Goal: Transaction & Acquisition: Book appointment/travel/reservation

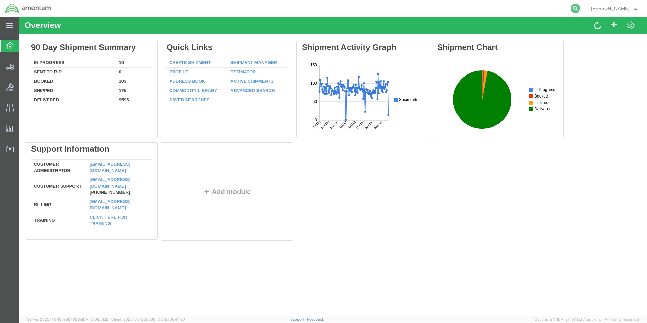
click at [577, 9] on icon at bounding box center [575, 8] width 9 height 9
paste input "392168306612"
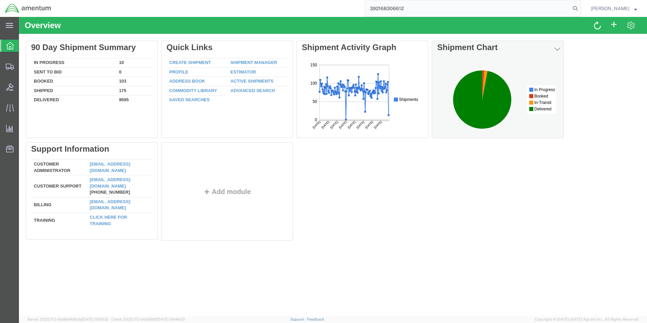
type input "392168306612"
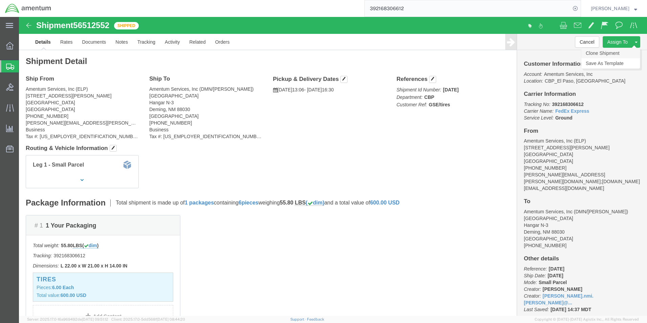
click link "Clone Shipment"
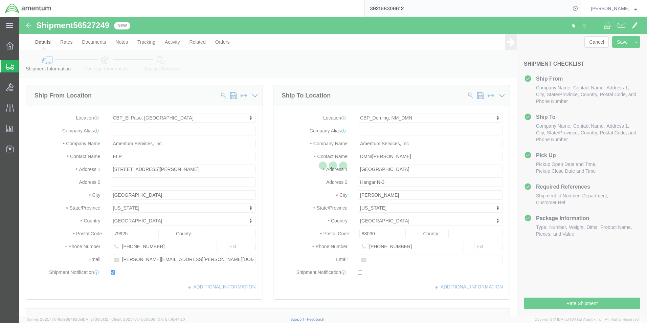
select select "49939"
select select "49938"
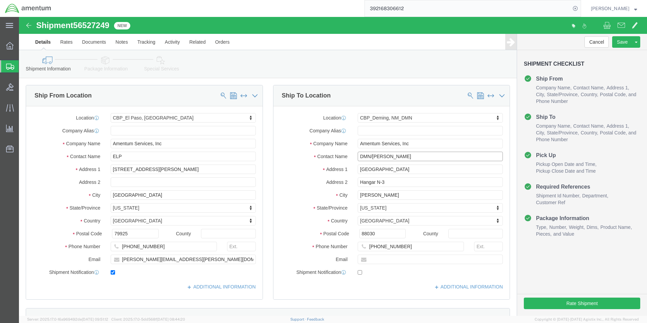
click input "DMN/[PERSON_NAME]"
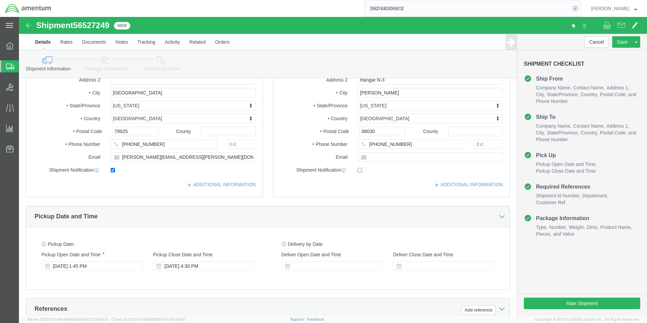
scroll to position [169, 0]
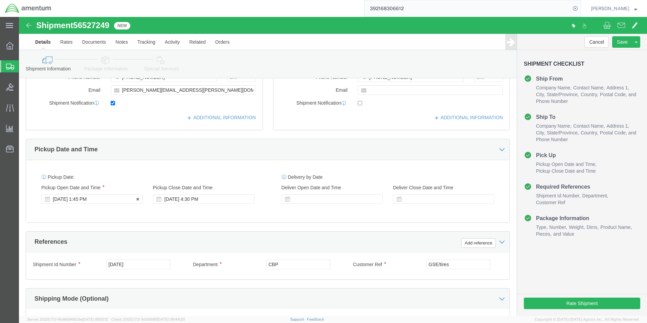
type input "DMN/[PERSON_NAME]"
click div "[DATE] 1:45 PM"
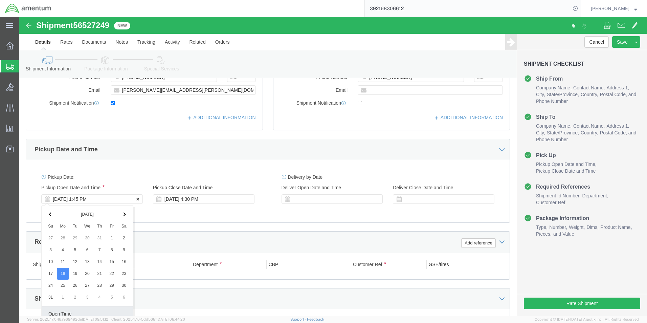
scroll to position [282, 0]
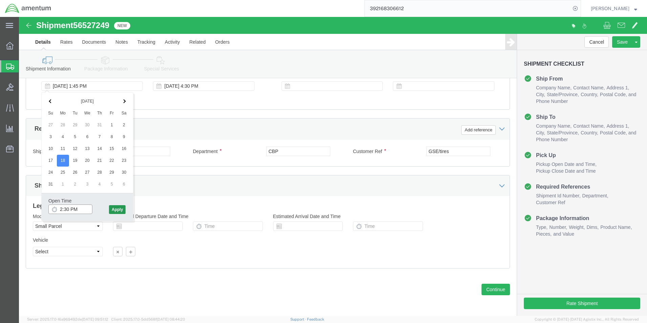
type input "2:30 PM"
click button "Apply"
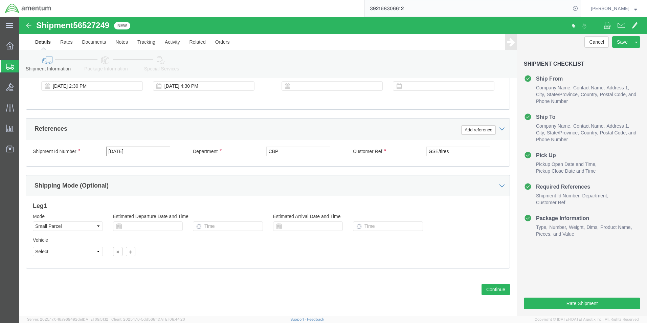
click input "[DATE]"
type input "[DATE]"
click input "GSE/tires"
type input "G"
type input "[PERSON_NAME]"
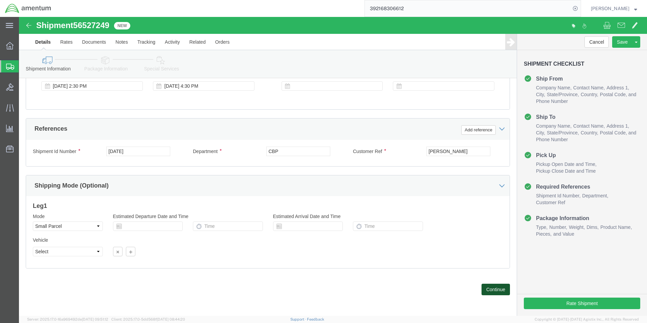
click button "Continue"
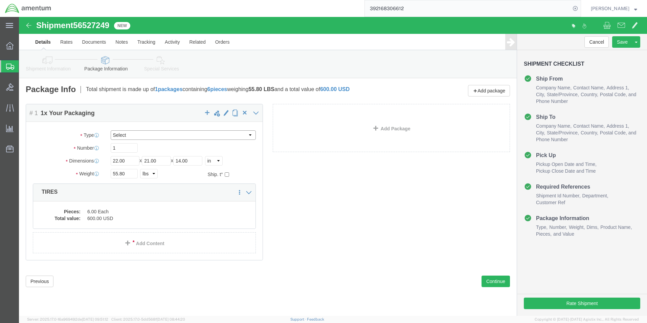
click select "Select Bale(s) Basket(s) Bolt(s) Bottle(s) Buckets Bulk Bundle(s) Can(s) Cardbo…"
click input "22.00"
type input "9.00"
type input "6"
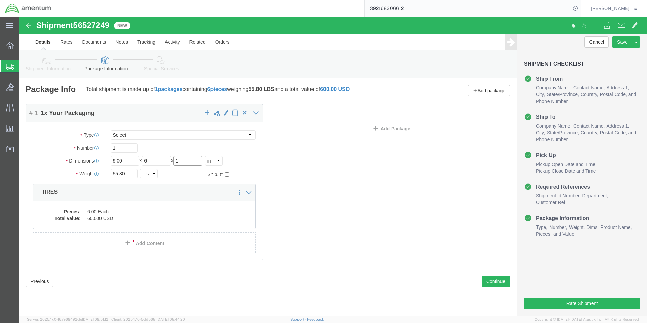
type input "1"
click input "55.80"
type input "5"
type input "1"
click dd "6.00 Each"
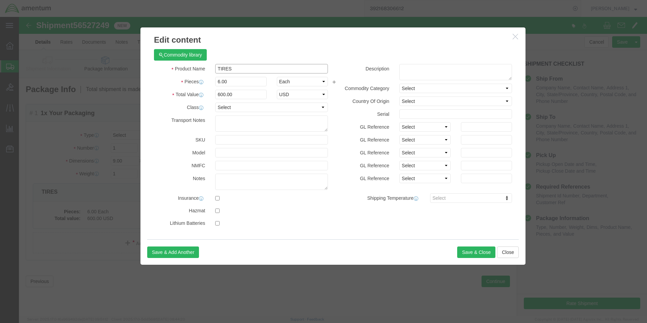
drag, startPoint x: 221, startPoint y: 52, endPoint x: 154, endPoint y: 54, distance: 66.7
click div "Product Name TIRES"
type input "STUD ASSY"
click div "Commodity library Product Name STUD ASSY STUD ASSY Name: STUD ASSY ,VALVE Sku: …"
click input "6.00"
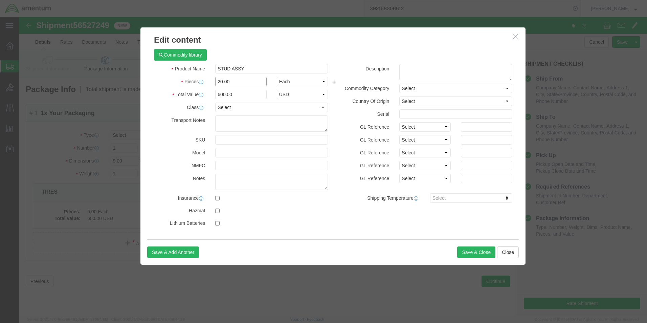
type input "20.00"
click div "Commodity library"
click input "2000"
type input "200"
click h3 "Edit content"
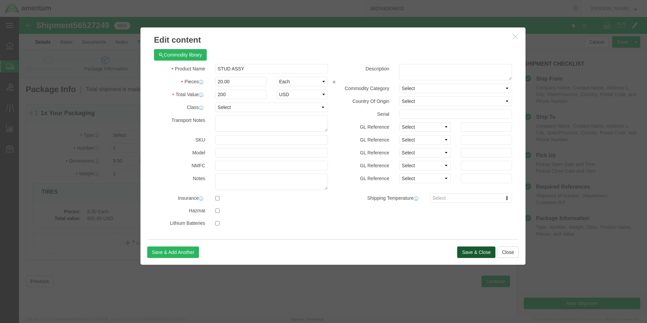
click button "Save & Close"
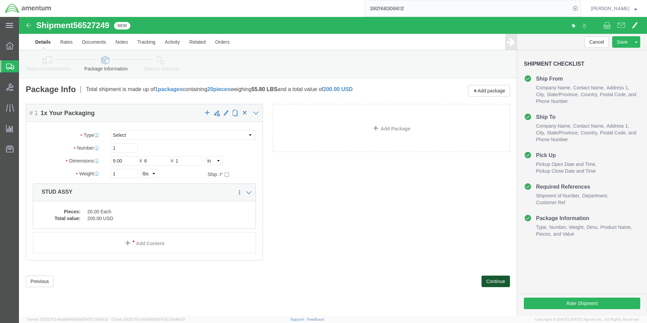
click button "Continue"
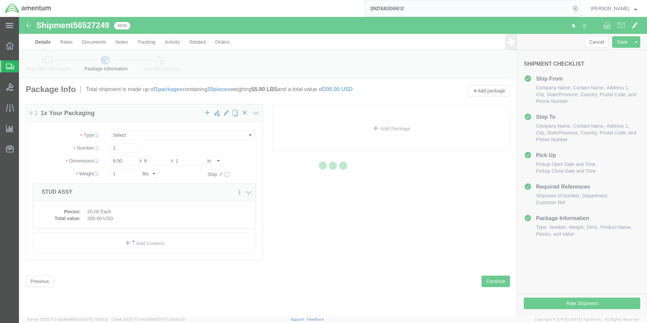
select select
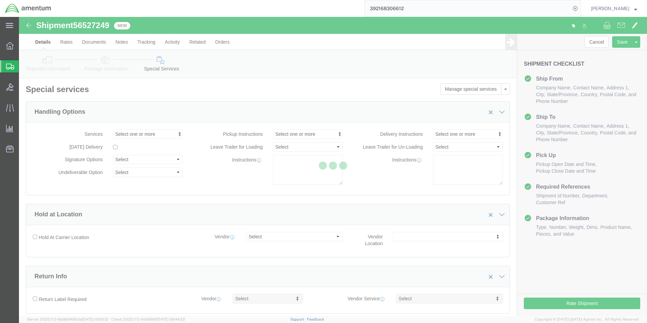
select select "COSTCENTER"
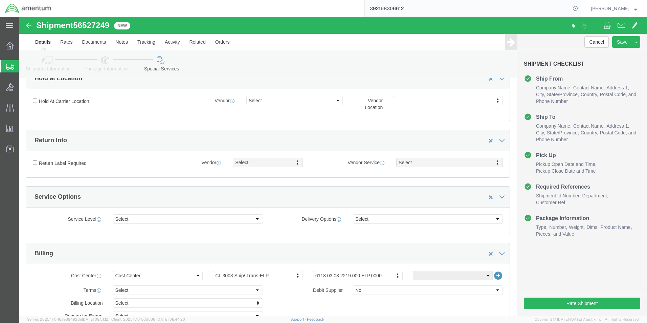
scroll to position [169, 0]
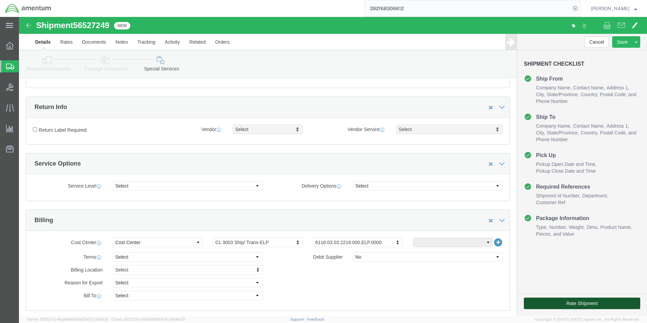
click button "Rate Shipment"
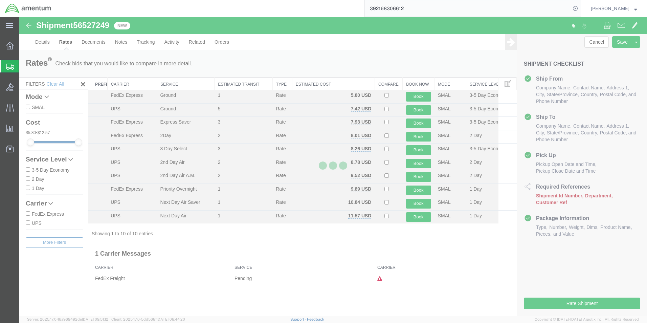
scroll to position [0, 0]
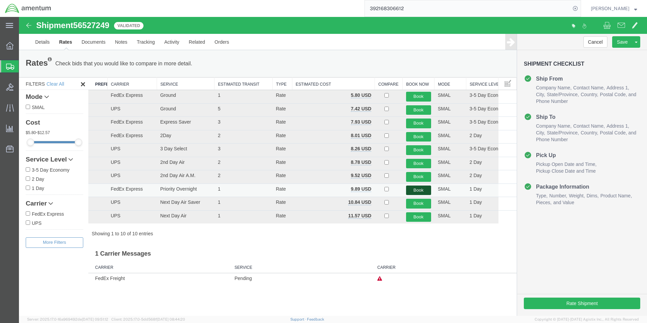
click at [419, 190] on button "Book" at bounding box center [418, 191] width 25 height 10
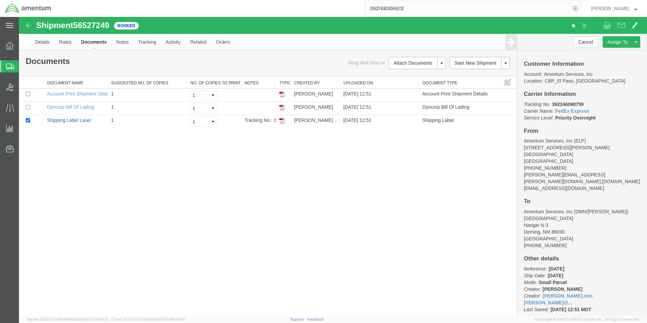
drag, startPoint x: 64, startPoint y: 120, endPoint x: 423, endPoint y: 149, distance: 360.0
click at [64, 120] on link "Shipping Label Laser" at bounding box center [69, 119] width 45 height 5
click at [42, 45] on link "Details" at bounding box center [42, 42] width 24 height 16
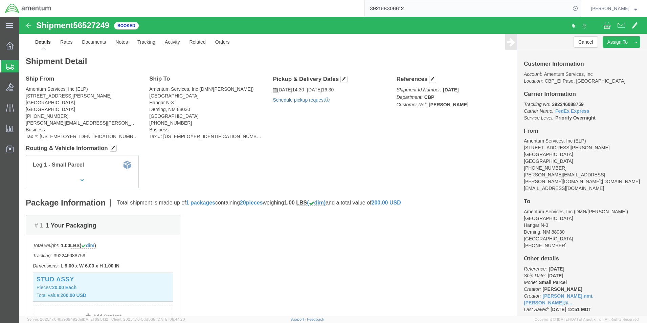
click link "Schedule pickup request"
